Goal: Task Accomplishment & Management: Manage account settings

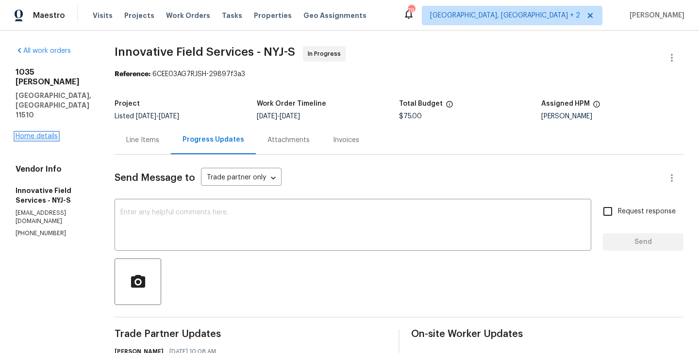
click at [40, 133] on link "Home details" at bounding box center [37, 136] width 42 height 7
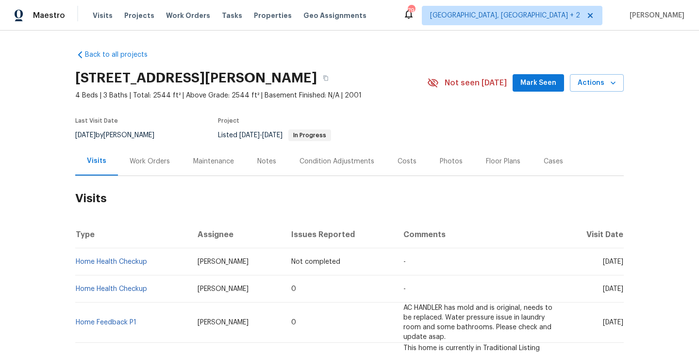
click at [144, 165] on div "Work Orders" at bounding box center [150, 162] width 40 height 10
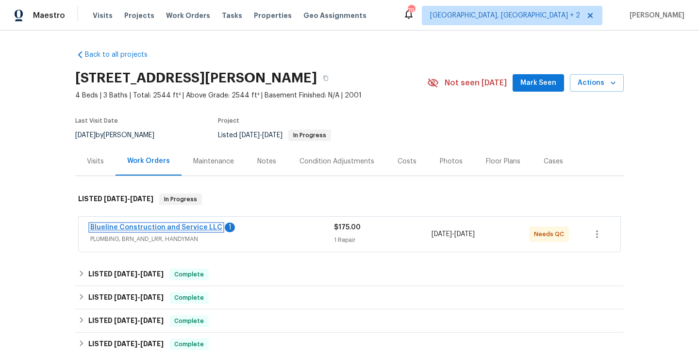
click at [197, 225] on link "Blueline Construction and Service LLC" at bounding box center [156, 227] width 132 height 7
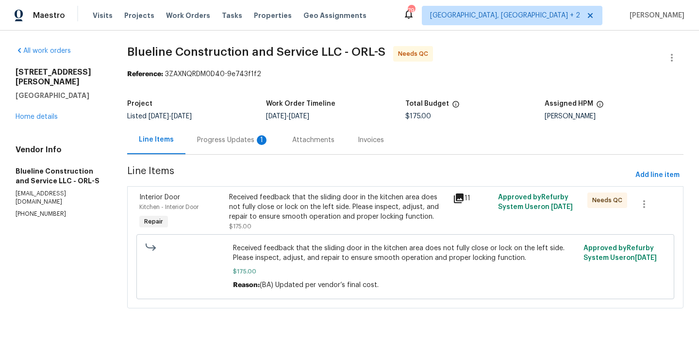
click at [260, 139] on div "1" at bounding box center [262, 140] width 10 height 10
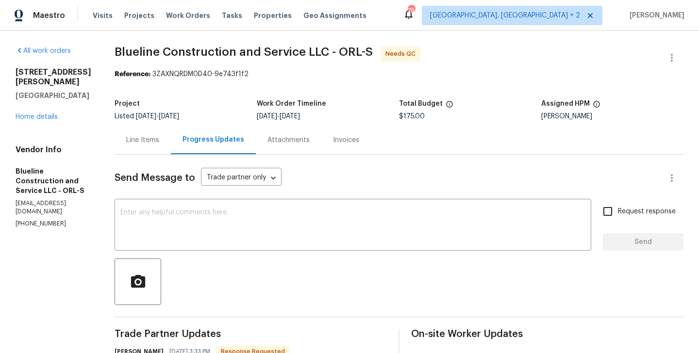
scroll to position [94, 0]
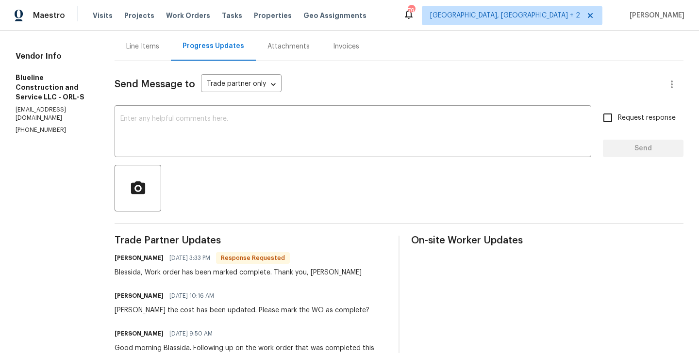
click at [144, 258] on h6 "Chris Brown" at bounding box center [139, 258] width 49 height 10
copy h6 "Chris"
click at [197, 136] on textarea at bounding box center [352, 133] width 465 height 34
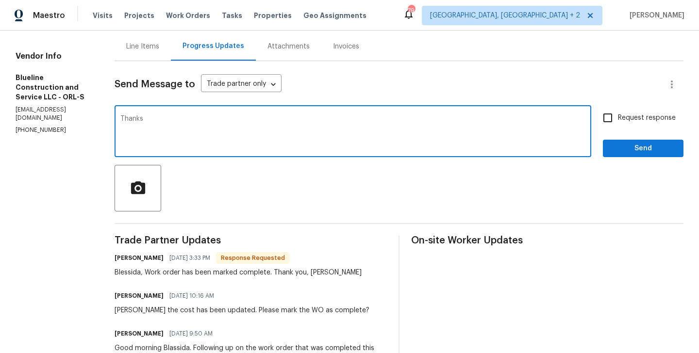
paste textarea "Chris"
type textarea "Thanks Chris. WO approved."
click at [621, 145] on span "Send" at bounding box center [643, 149] width 65 height 12
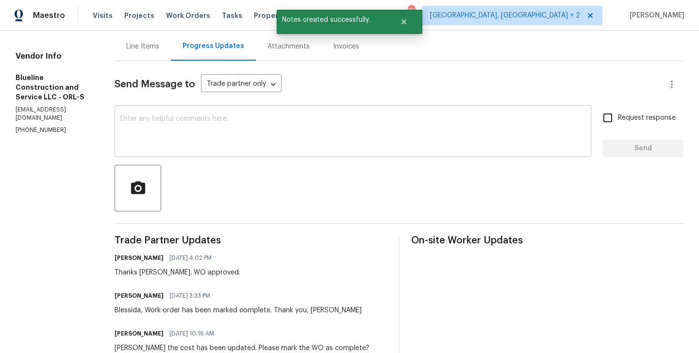
scroll to position [0, 0]
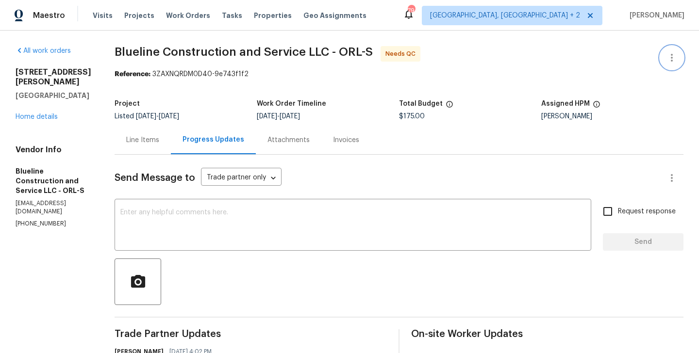
click at [680, 52] on button "button" at bounding box center [671, 57] width 23 height 23
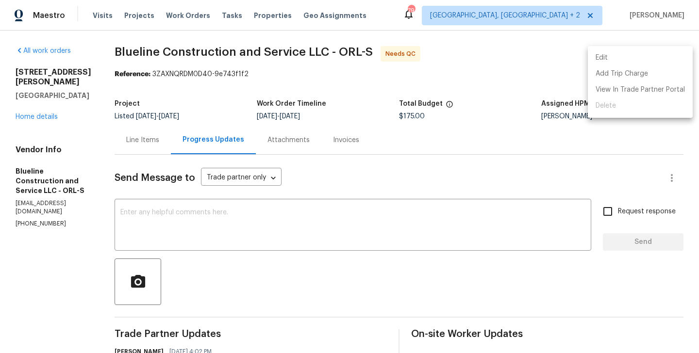
click at [661, 52] on li "Edit" at bounding box center [640, 58] width 105 height 16
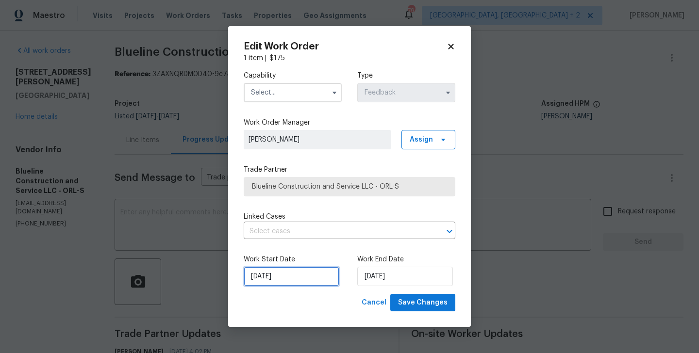
click at [295, 283] on input "10/09/2025" at bounding box center [292, 276] width 96 height 19
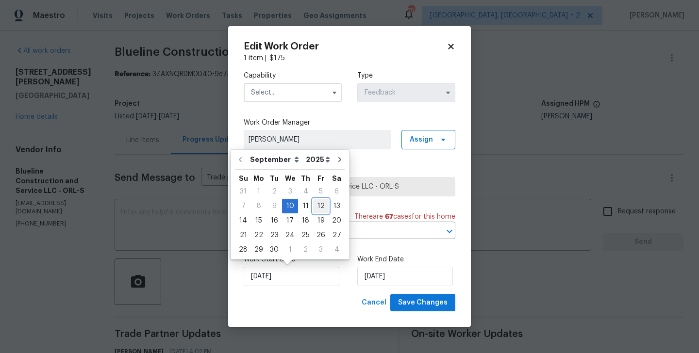
click at [315, 207] on div "12" at bounding box center [321, 207] width 16 height 14
type input "12/09/2025"
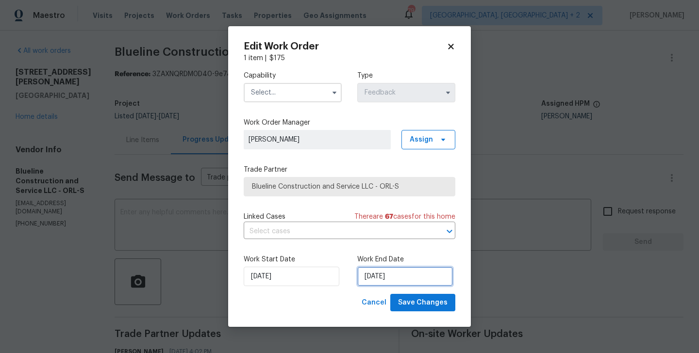
click at [382, 281] on input "12/09/2025" at bounding box center [405, 276] width 96 height 19
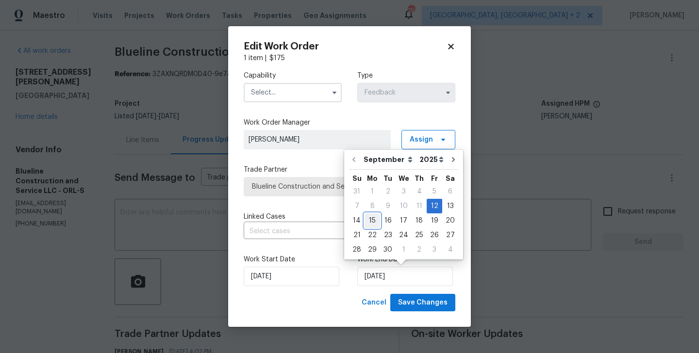
click at [372, 218] on div "15" at bounding box center [373, 221] width 16 height 14
type input "15/09/2025"
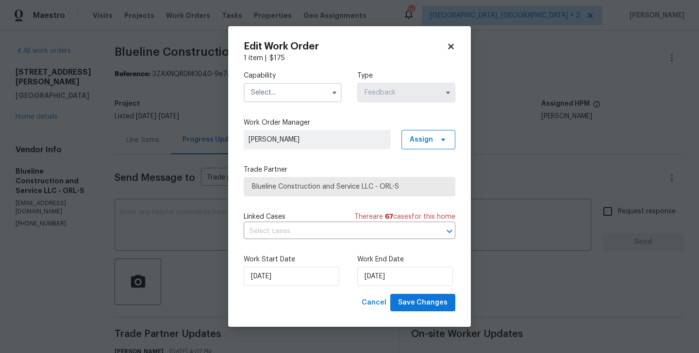
click at [283, 95] on input "text" at bounding box center [293, 92] width 98 height 19
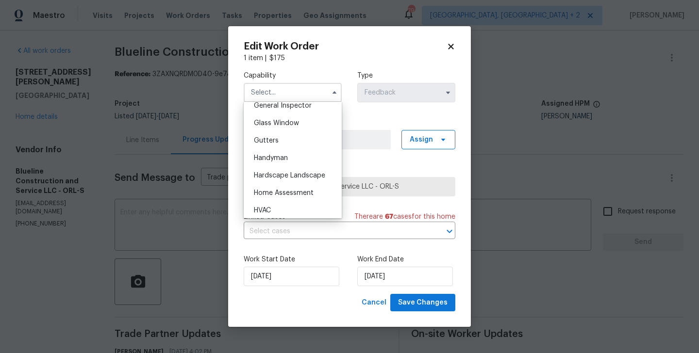
scroll to position [493, 0]
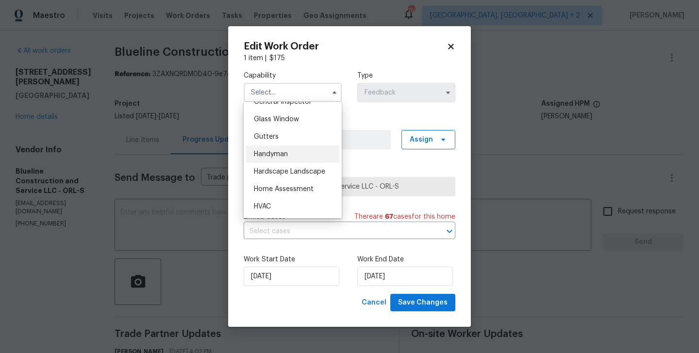
click at [283, 159] on div "Handyman" at bounding box center [292, 154] width 93 height 17
type input "Handyman"
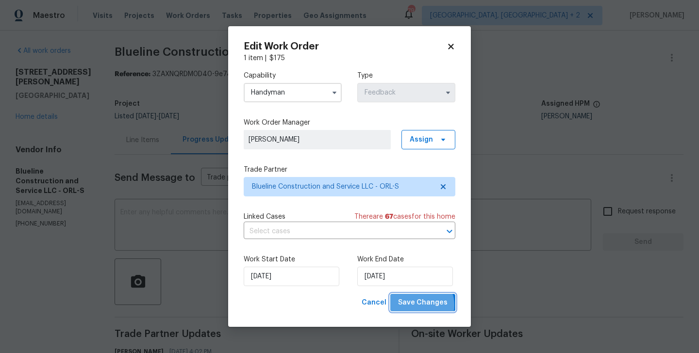
click at [422, 305] on span "Save Changes" at bounding box center [423, 303] width 50 height 12
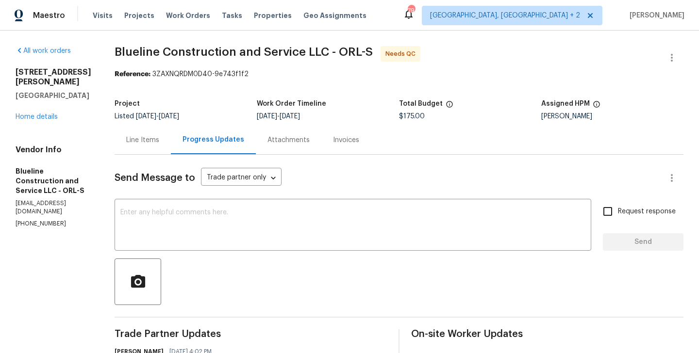
click at [145, 136] on div "Line Items" at bounding box center [142, 140] width 33 height 10
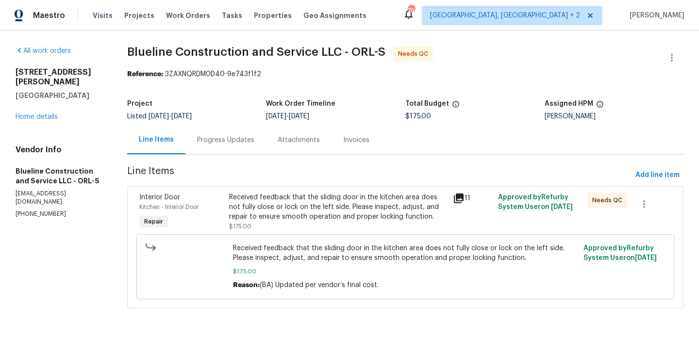
click at [329, 215] on div "Received feedback that the sliding door in the kitchen area does not fully clos…" at bounding box center [338, 207] width 218 height 29
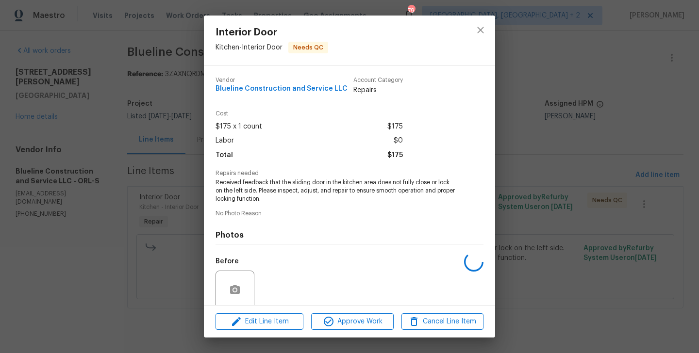
scroll to position [77, 0]
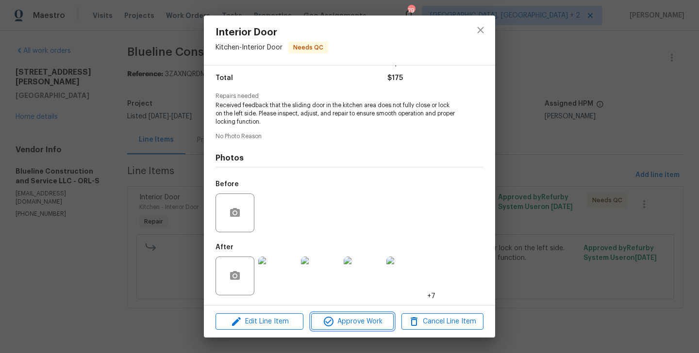
click at [353, 327] on span "Approve Work" at bounding box center [352, 322] width 76 height 12
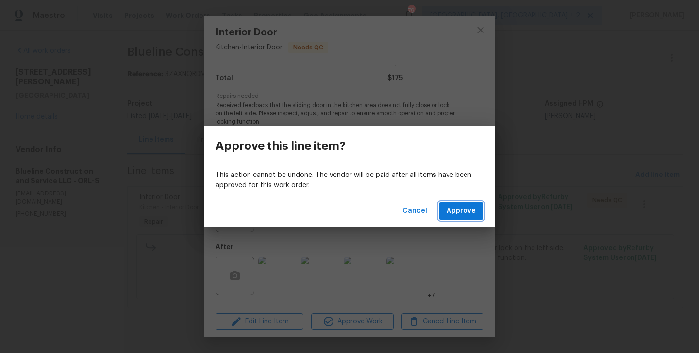
click at [473, 212] on span "Approve" at bounding box center [461, 211] width 29 height 12
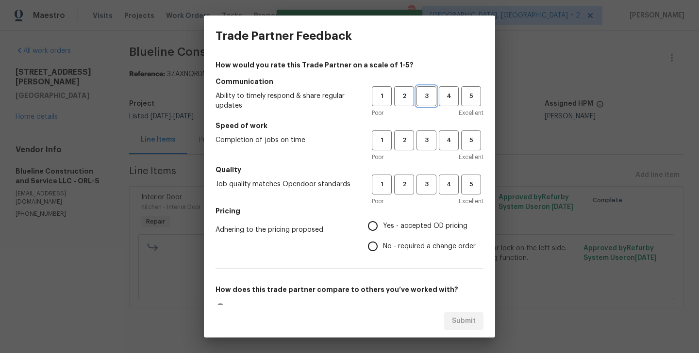
click at [423, 104] on button "3" at bounding box center [426, 96] width 20 height 20
click at [424, 152] on div "1 2 3 4 5 Poor Excellent" at bounding box center [428, 147] width 112 height 32
click at [422, 136] on span "3" at bounding box center [426, 140] width 18 height 11
click at [425, 179] on span "3" at bounding box center [426, 184] width 18 height 11
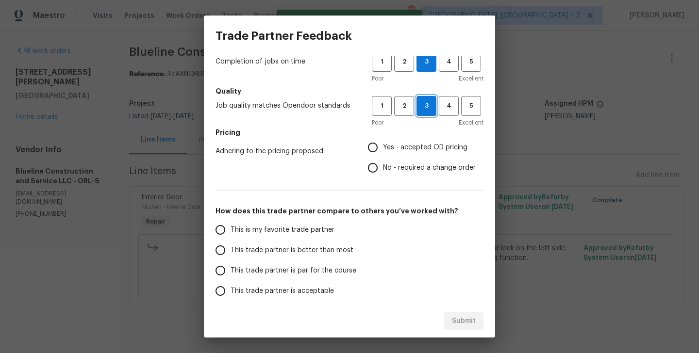
scroll to position [80, 0]
click at [403, 173] on label "No - required a change order" at bounding box center [419, 167] width 113 height 20
click at [383, 173] on input "No - required a change order" at bounding box center [373, 167] width 20 height 20
radio input "true"
click at [296, 252] on span "This trade partner is better than most" at bounding box center [292, 250] width 123 height 10
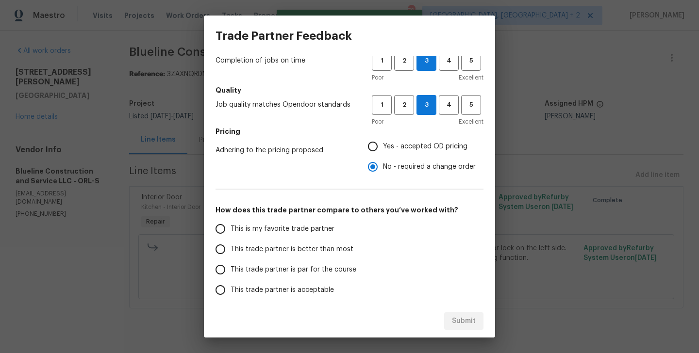
click at [231, 252] on input "This trade partner is better than most" at bounding box center [220, 249] width 20 height 20
click at [461, 318] on span "Submit" at bounding box center [464, 322] width 24 height 12
radio input "true"
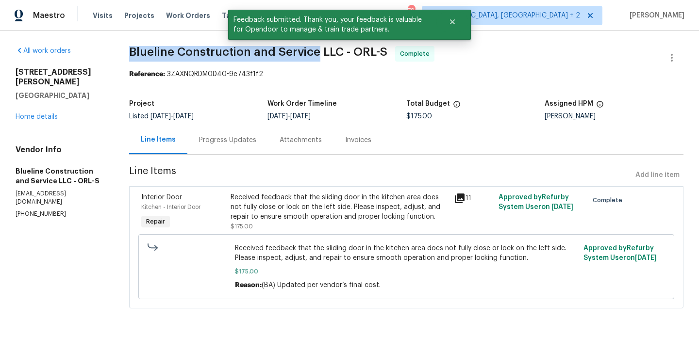
drag, startPoint x: 130, startPoint y: 53, endPoint x: 320, endPoint y: 54, distance: 190.3
click at [320, 54] on div "All work orders 3230 Buck Hill Pl Orlando, FL 32817 Home details Vendor Info Bl…" at bounding box center [349, 183] width 699 height 305
copy span "Blueline Construction and Service"
click at [38, 114] on link "Home details" at bounding box center [37, 117] width 42 height 7
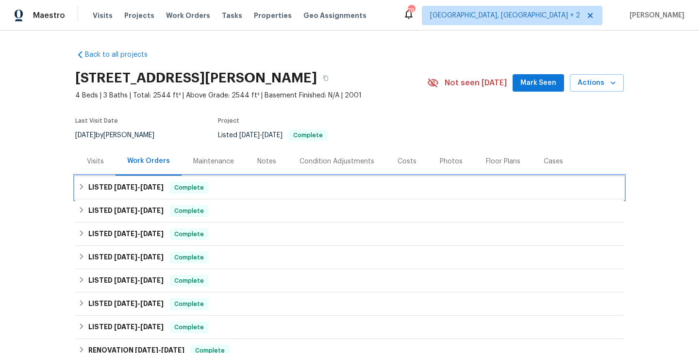
click at [206, 184] on span "Complete" at bounding box center [188, 188] width 37 height 10
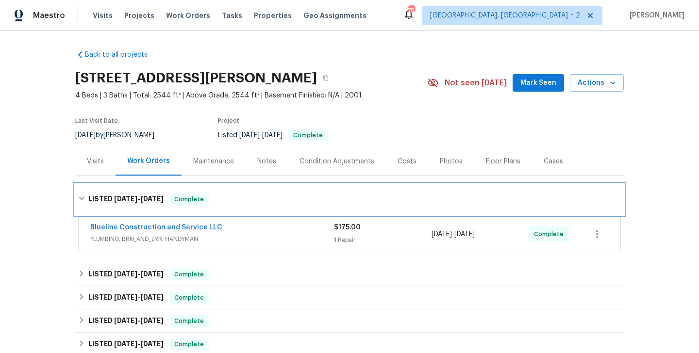
click at [206, 184] on div "LISTED 9/10/25 - 9/16/25 Complete" at bounding box center [349, 199] width 549 height 31
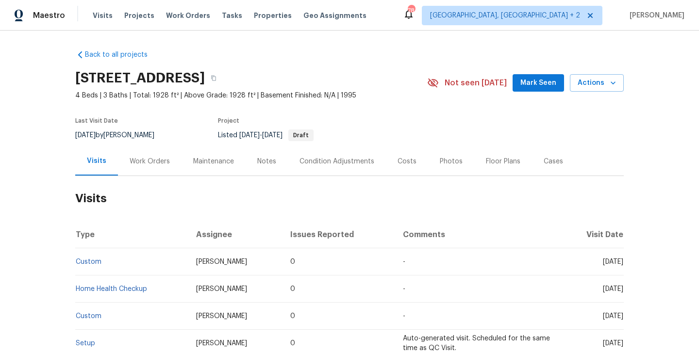
click at [137, 147] on div "Work Orders" at bounding box center [150, 161] width 64 height 29
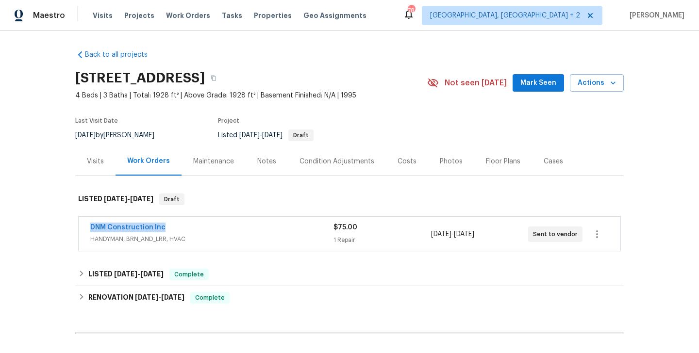
drag, startPoint x: 171, startPoint y: 227, endPoint x: 82, endPoint y: 228, distance: 89.8
click at [82, 228] on div "DNM Construction Inc HANDYMAN, BRN_AND_LRR, HVAC $75.00 1 Repair [DATE] - [DATE…" at bounding box center [350, 234] width 542 height 35
copy link "DNM Construction Inc"
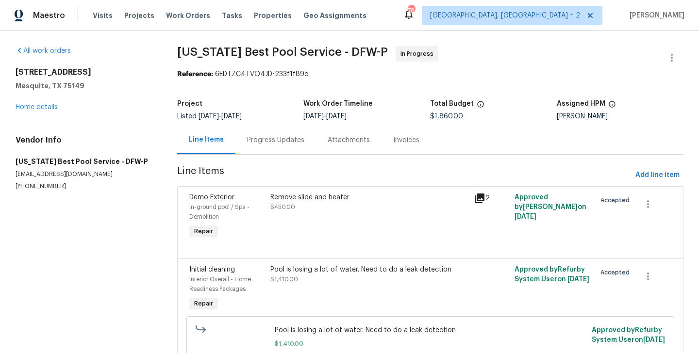
click at [249, 142] on div "Progress Updates" at bounding box center [275, 140] width 57 height 10
click at [33, 109] on link "Home details" at bounding box center [37, 107] width 42 height 7
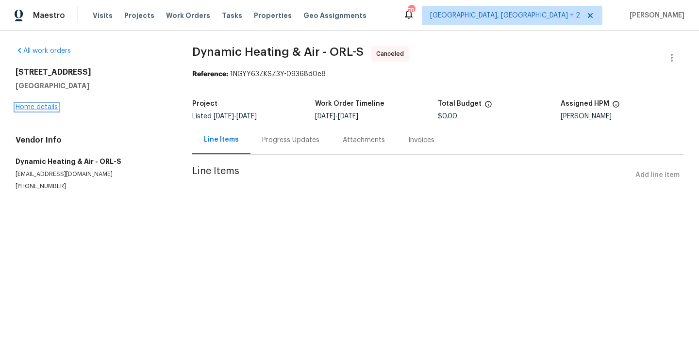
click at [43, 108] on link "Home details" at bounding box center [37, 107] width 42 height 7
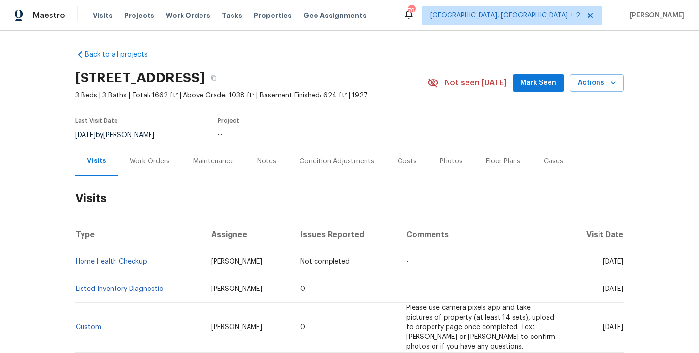
click at [150, 170] on div "Work Orders" at bounding box center [150, 161] width 64 height 29
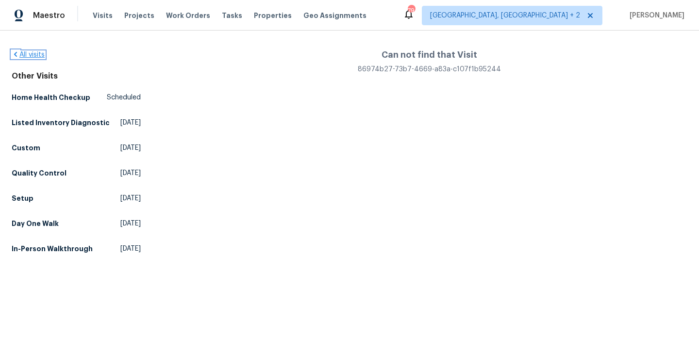
click at [39, 54] on link "All visits" at bounding box center [28, 54] width 33 height 7
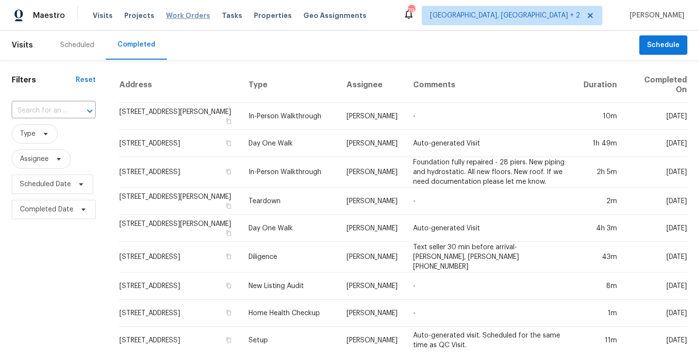
click at [177, 11] on span "Work Orders" at bounding box center [188, 16] width 44 height 10
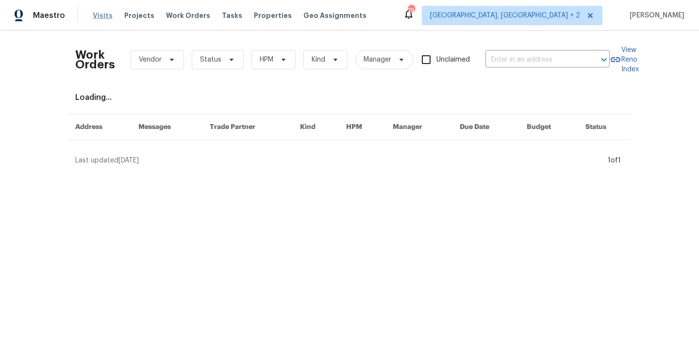
click at [108, 16] on span "Visits" at bounding box center [103, 16] width 20 height 10
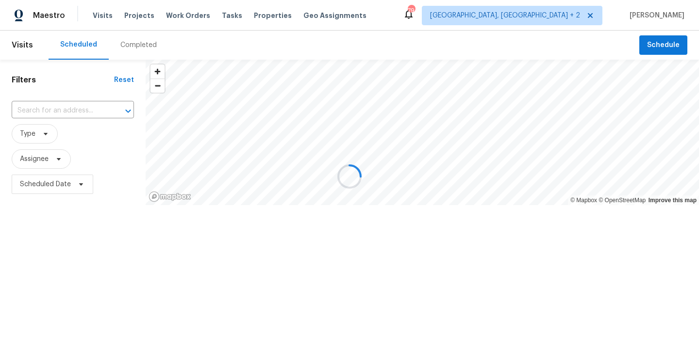
click at [102, 16] on div at bounding box center [349, 176] width 699 height 353
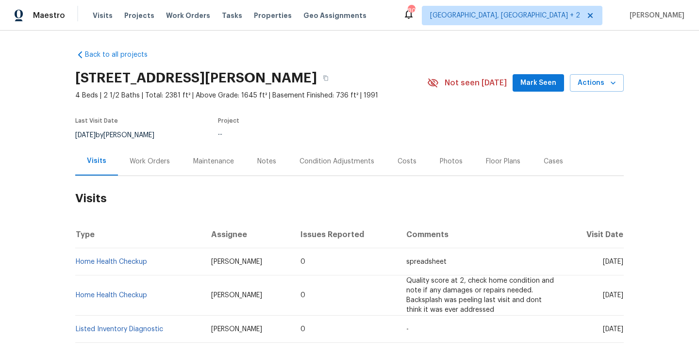
click at [140, 157] on div "Work Orders" at bounding box center [150, 162] width 40 height 10
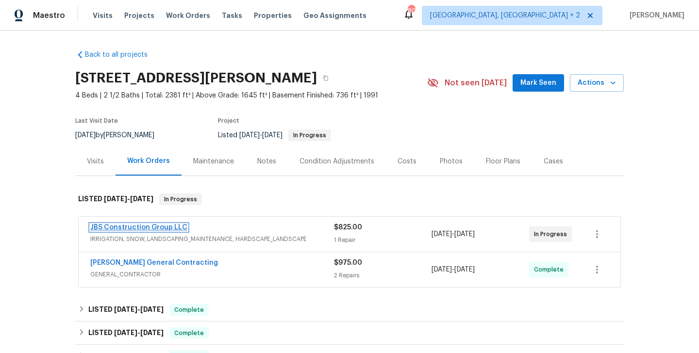
click at [171, 229] on link "JBS Construction Group LLC" at bounding box center [138, 227] width 97 height 7
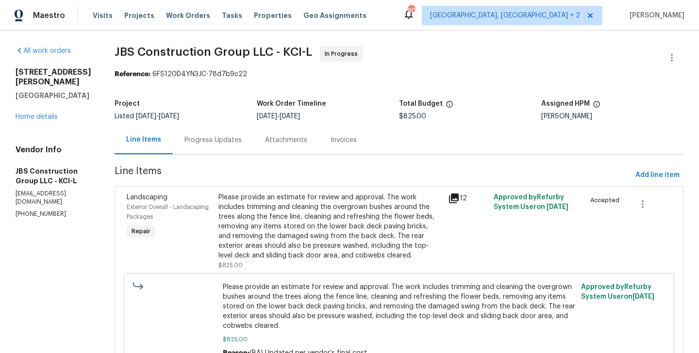
click at [242, 135] on div "Progress Updates" at bounding box center [212, 140] width 57 height 10
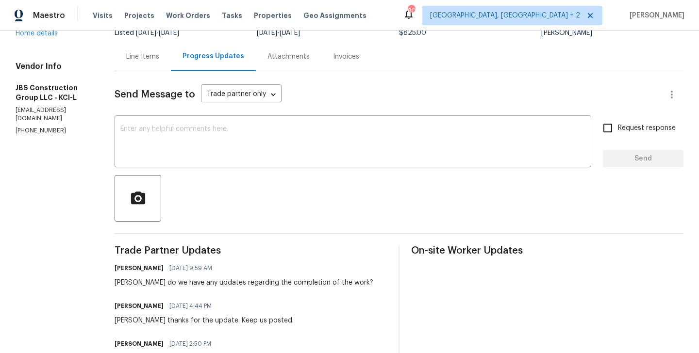
scroll to position [83, 0]
click at [75, 128] on p "(615) 519-9339" at bounding box center [54, 132] width 76 height 8
copy p "(615) 519-9339"
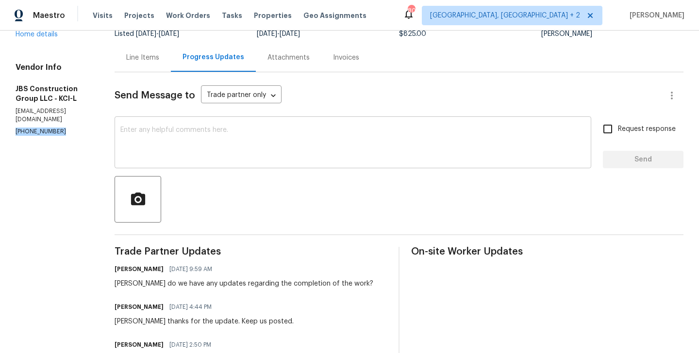
scroll to position [0, 0]
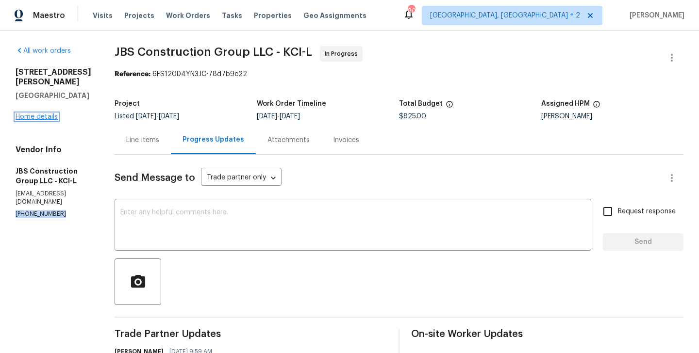
click at [35, 114] on link "Home details" at bounding box center [37, 117] width 42 height 7
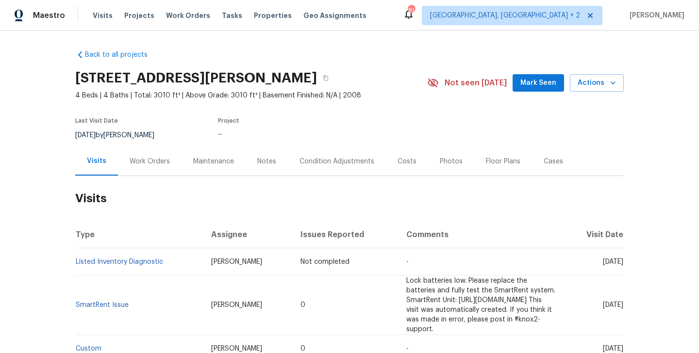
click at [159, 159] on div "Work Orders" at bounding box center [150, 162] width 40 height 10
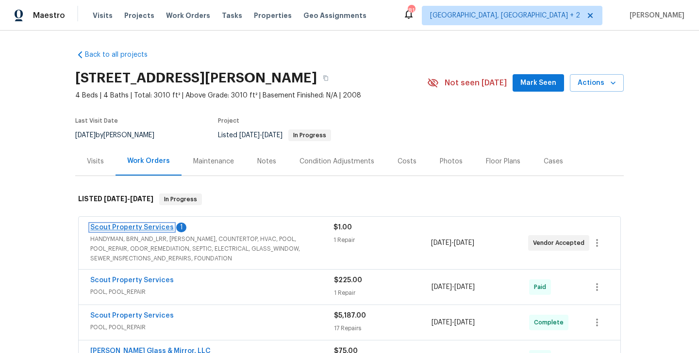
click at [159, 224] on link "Scout Property Services" at bounding box center [131, 227] width 83 height 7
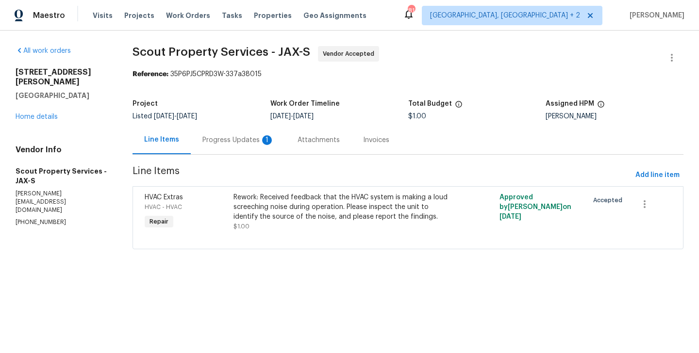
click at [243, 145] on div "Progress Updates 1" at bounding box center [238, 140] width 72 height 10
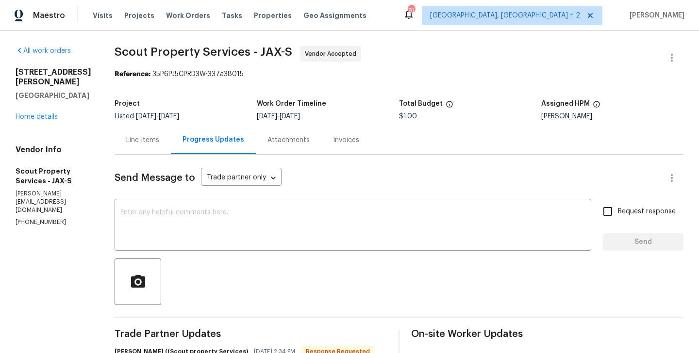
click at [152, 145] on div "Line Items" at bounding box center [142, 140] width 33 height 10
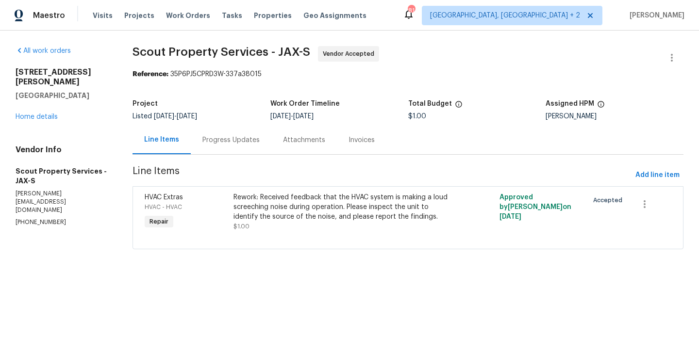
click at [236, 144] on div "Progress Updates" at bounding box center [230, 140] width 57 height 10
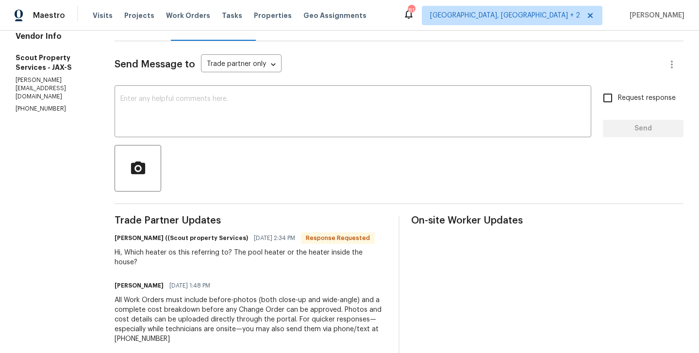
scroll to position [125, 0]
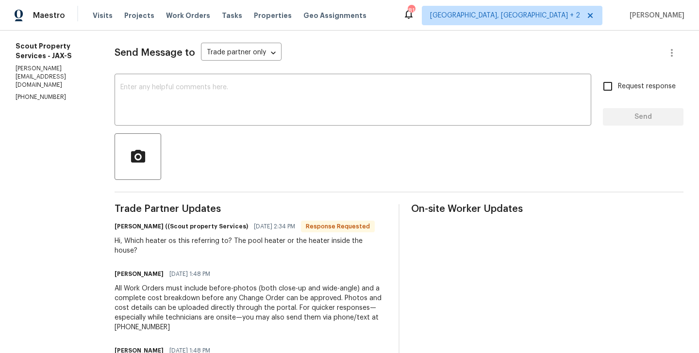
click at [106, 229] on div "All work orders [STREET_ADDRESS][PERSON_NAME] Home details Vendor Info Scout Pr…" at bounding box center [349, 170] width 699 height 531
click at [116, 229] on h6 "[PERSON_NAME] ((Scout property Services)" at bounding box center [181, 227] width 133 height 10
click at [116, 229] on h6 "Trevor Lucas ((Scout property Services)" at bounding box center [181, 227] width 133 height 10
copy h6 "Trevor"
click at [152, 85] on textarea at bounding box center [352, 101] width 465 height 34
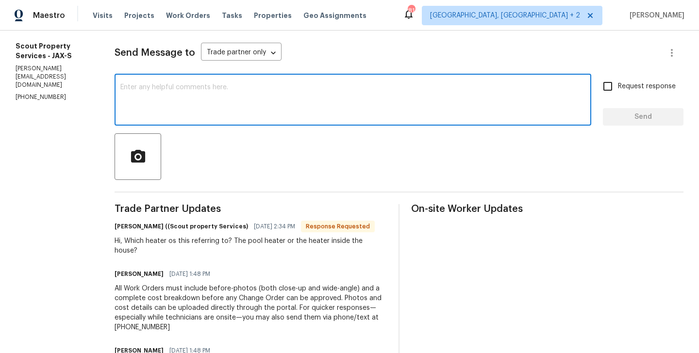
paste textarea "Trevor"
type textarea "Trevor let me chec"
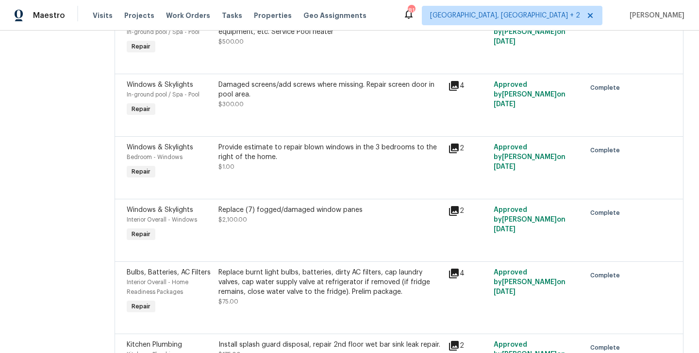
scroll to position [860, 0]
